Goal: Use online tool/utility: Utilize a website feature to perform a specific function

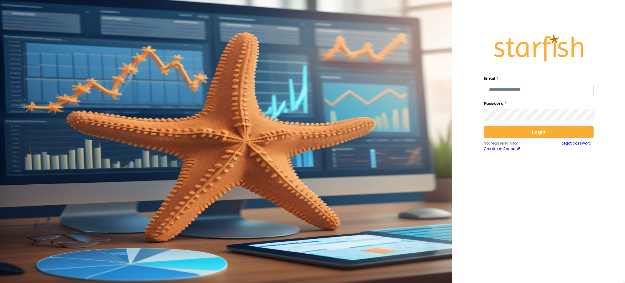
click at [516, 90] on input "email" at bounding box center [539, 90] width 110 height 12
type input "**********"
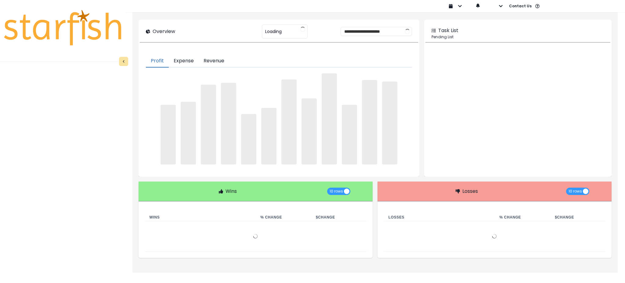
type input "********"
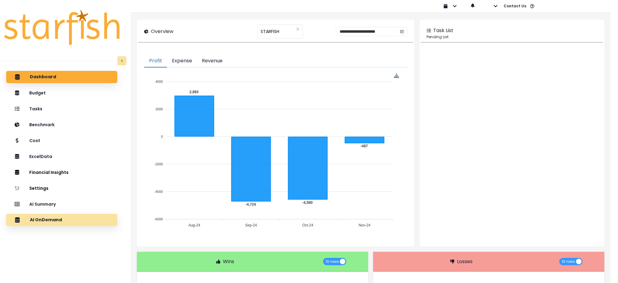
click at [52, 222] on p "AI OnDemand" at bounding box center [46, 219] width 32 height 5
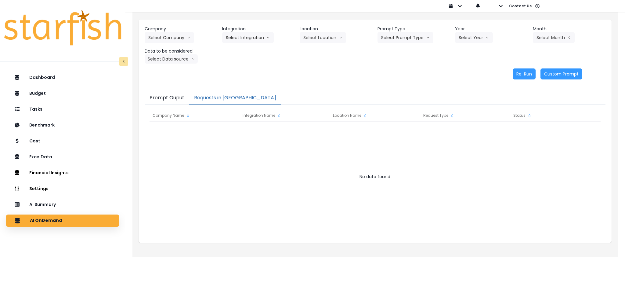
click at [207, 96] on button "Requests in [GEOGRAPHIC_DATA]" at bounding box center [235, 98] width 92 height 13
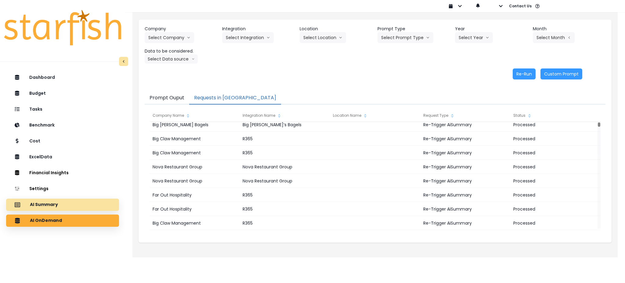
click at [92, 202] on div "AI Summary" at bounding box center [62, 204] width 103 height 13
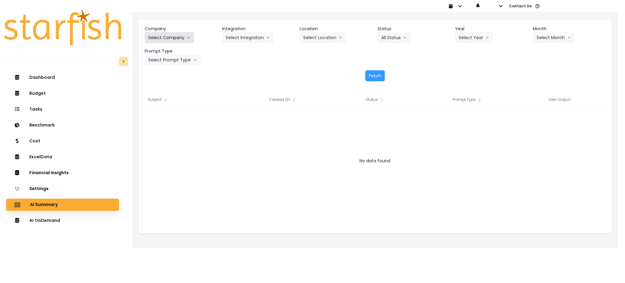
click at [183, 42] on button "Select Company" at bounding box center [169, 37] width 49 height 11
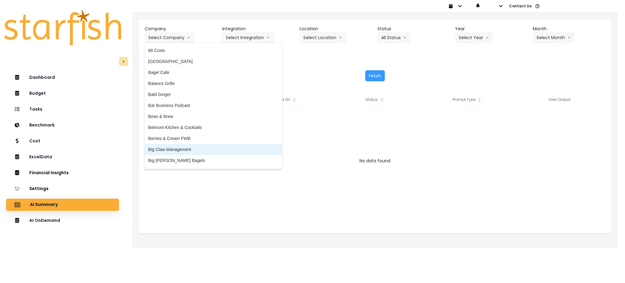
click at [186, 146] on li "Big Claw Management" at bounding box center [213, 149] width 137 height 11
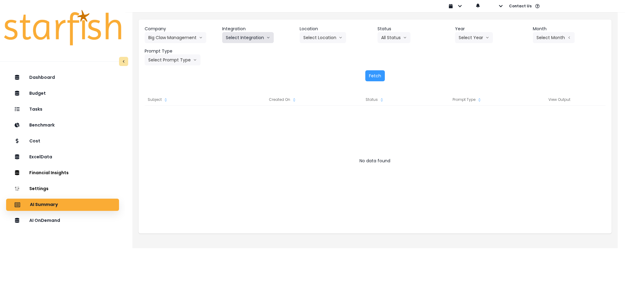
click at [241, 38] on button "Select Integration" at bounding box center [248, 37] width 52 height 11
click at [228, 53] on span "R365" at bounding box center [231, 50] width 10 height 6
click at [474, 41] on button "Select Year" at bounding box center [474, 37] width 38 height 11
click at [461, 77] on li "2025" at bounding box center [463, 72] width 17 height 11
click at [548, 35] on button "Select Period" at bounding box center [553, 37] width 41 height 11
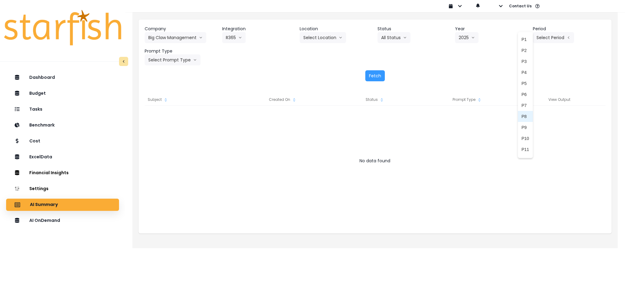
click at [521, 116] on span "P8" at bounding box center [525, 116] width 8 height 6
click at [193, 67] on div "Company Big Claw Management 86 Costs Asti Bagel Cafe Balance Grille Bald Ginger…" at bounding box center [375, 54] width 473 height 68
click at [191, 61] on button "Select Prompt Type" at bounding box center [173, 59] width 56 height 11
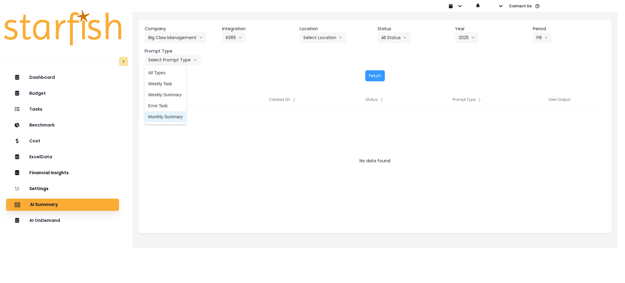
click at [171, 118] on span "Monthly Summary" at bounding box center [165, 117] width 34 height 6
click at [380, 74] on button "Fetch" at bounding box center [375, 75] width 20 height 11
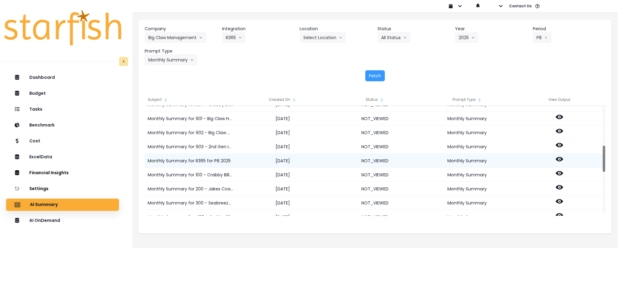
click at [559, 158] on icon at bounding box center [559, 158] width 7 height 7
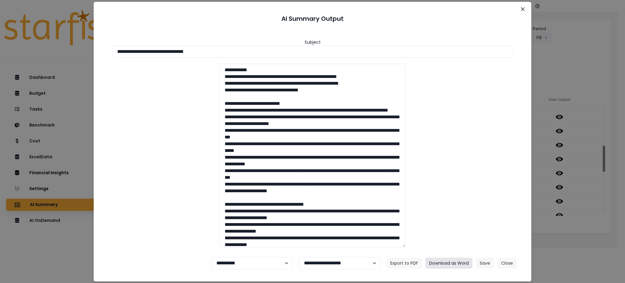
click at [451, 264] on button "Download as Word" at bounding box center [448, 262] width 47 height 11
click at [586, 231] on div "**********" at bounding box center [312, 141] width 625 height 283
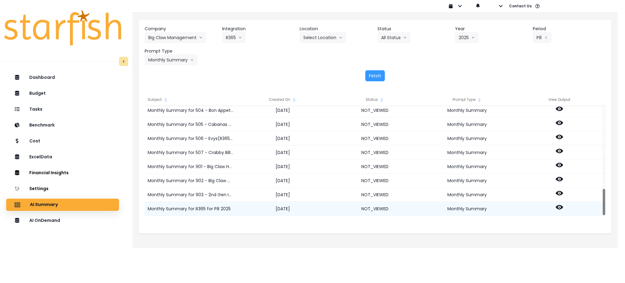
click at [559, 205] on icon at bounding box center [559, 207] width 7 height 5
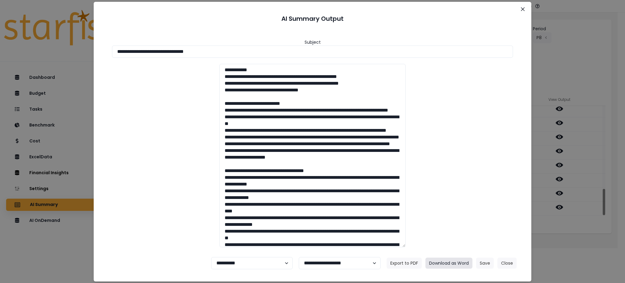
click at [459, 263] on button "Download as Word" at bounding box center [448, 262] width 47 height 11
